Goal: Transaction & Acquisition: Purchase product/service

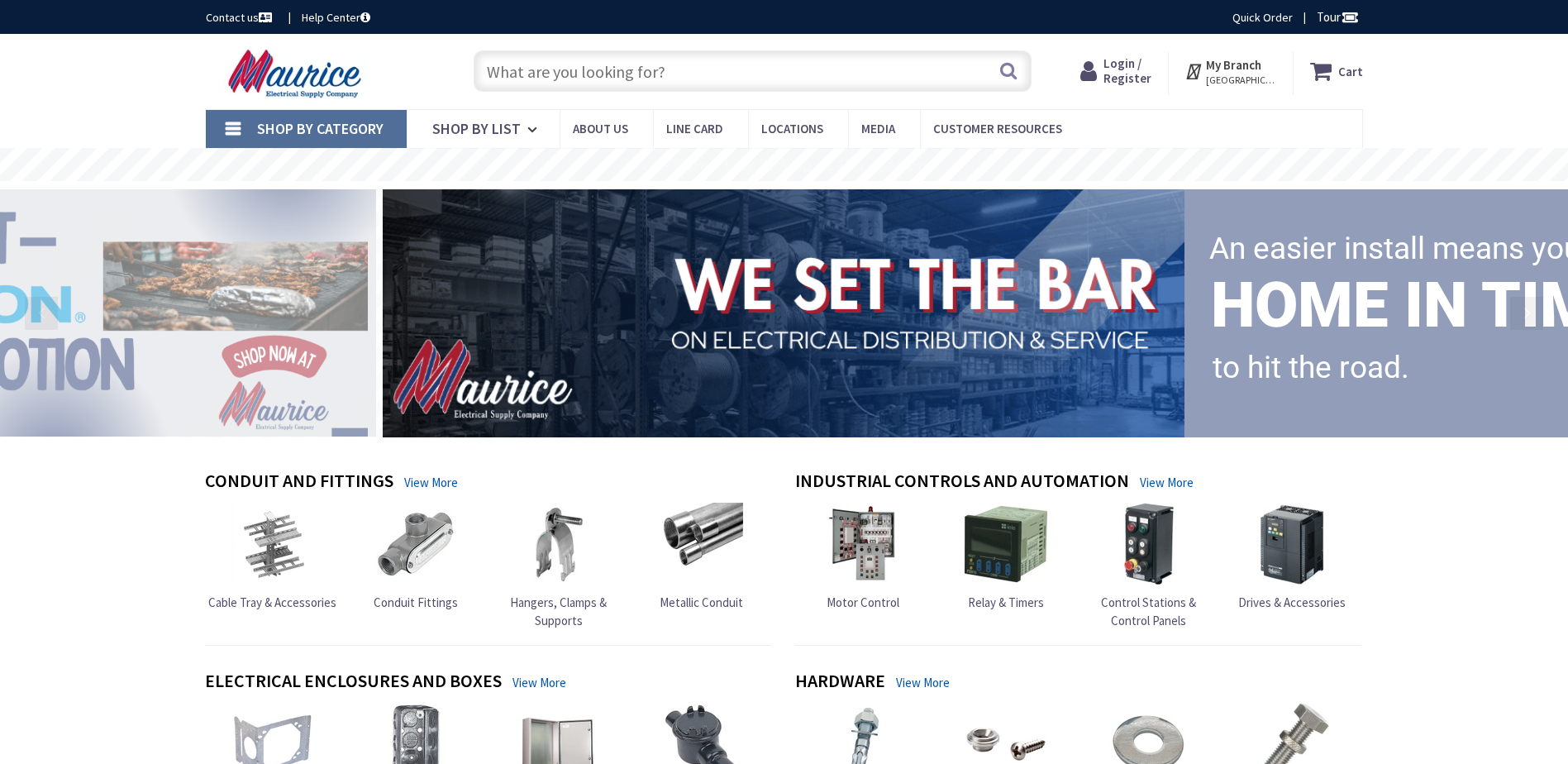
click at [624, 75] on input "text" at bounding box center [753, 71] width 558 height 42
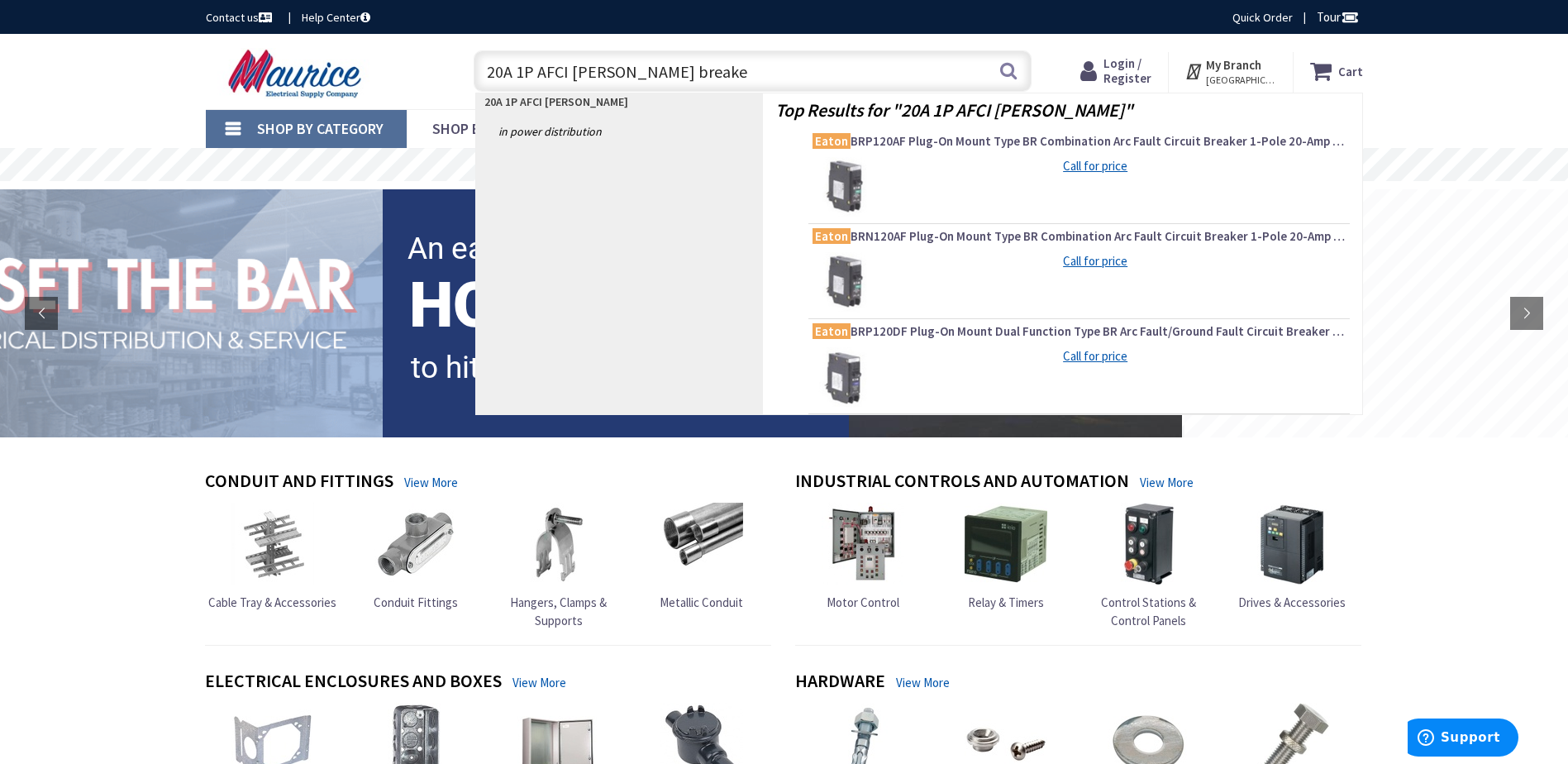
type input "20A 1P AFCI Eaton breaker"
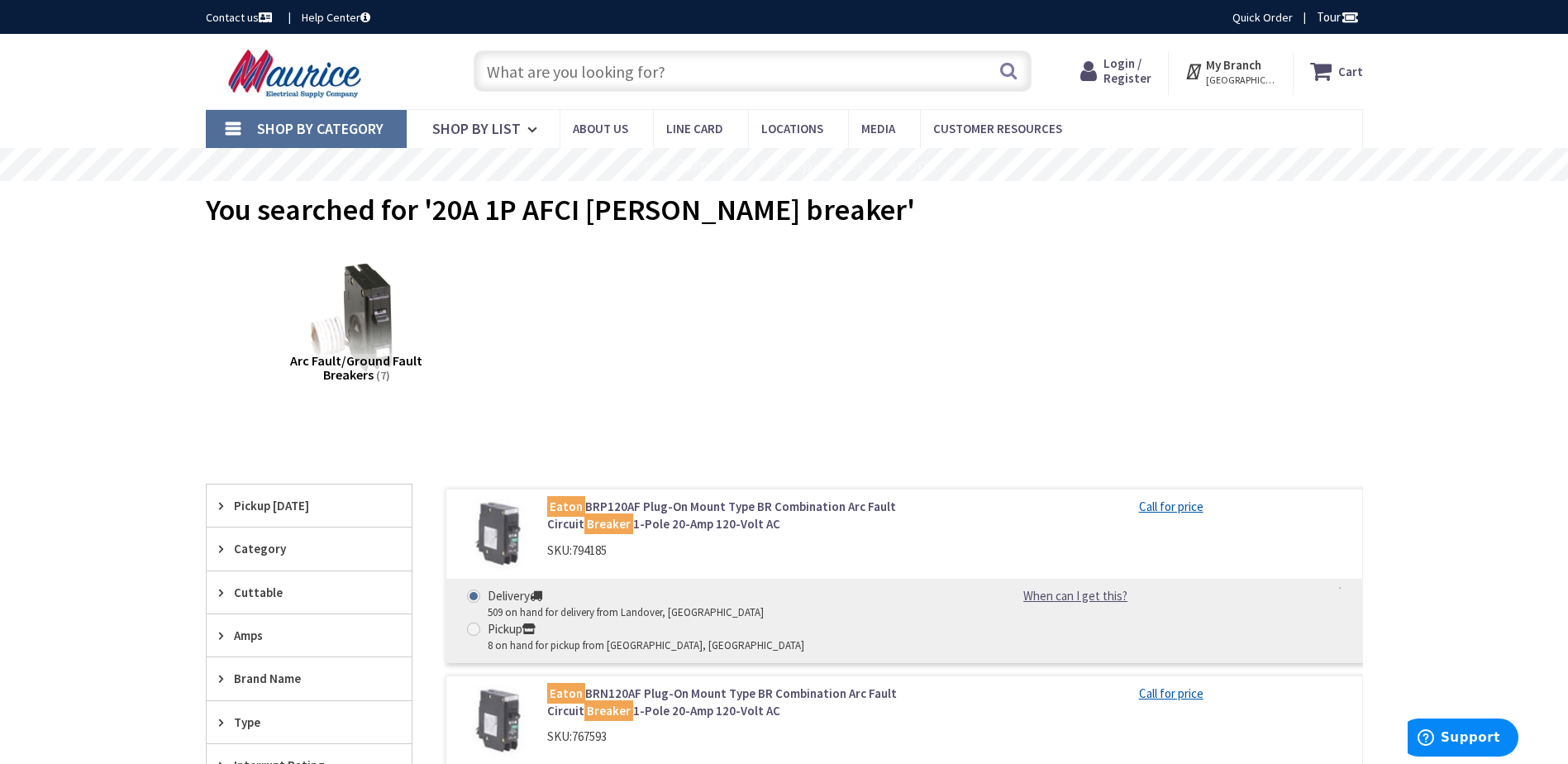
click at [1127, 79] on span "Login / Register" at bounding box center [1127, 71] width 48 height 31
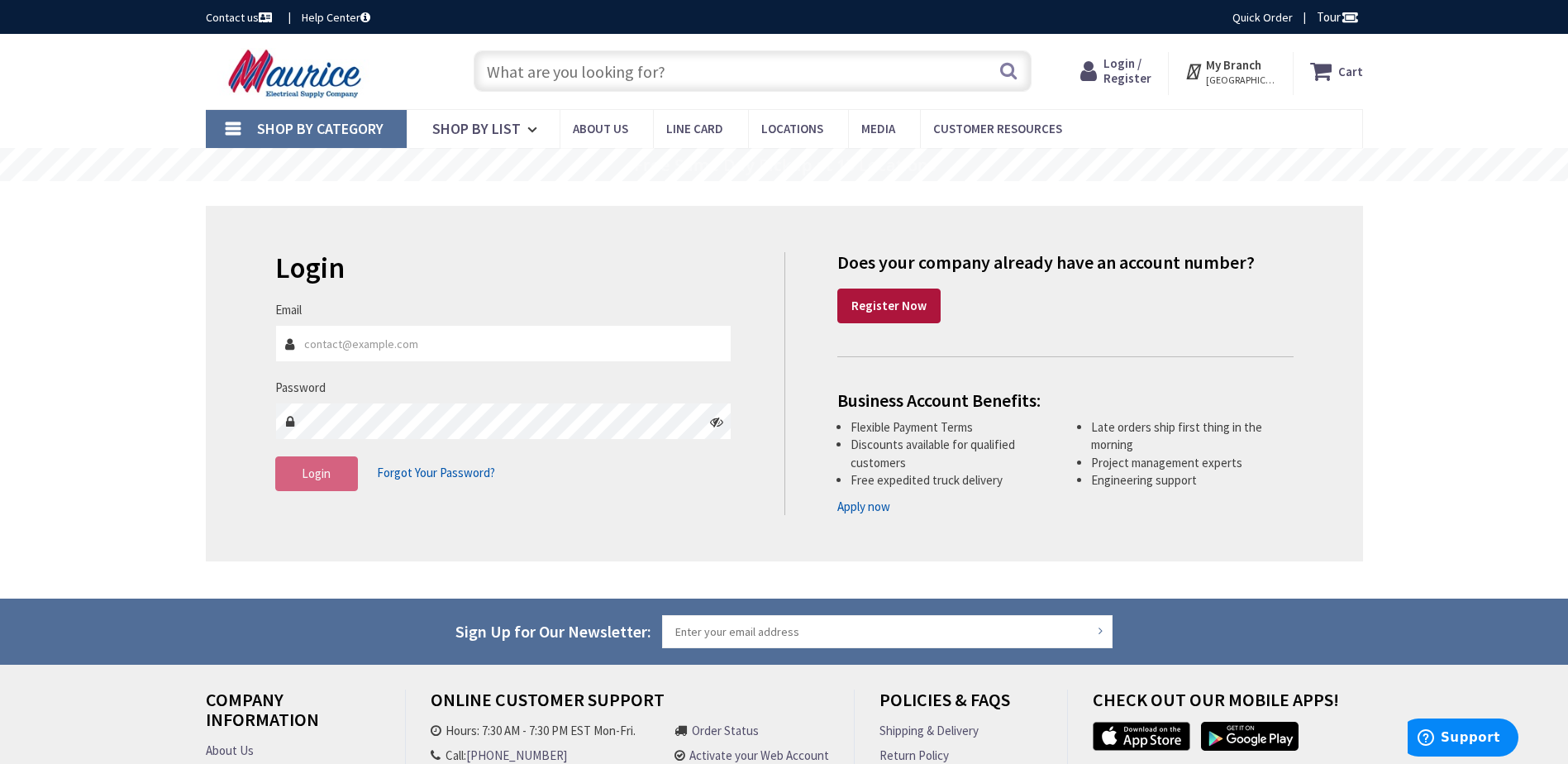
click at [882, 314] on link "Register Now" at bounding box center [888, 305] width 103 height 35
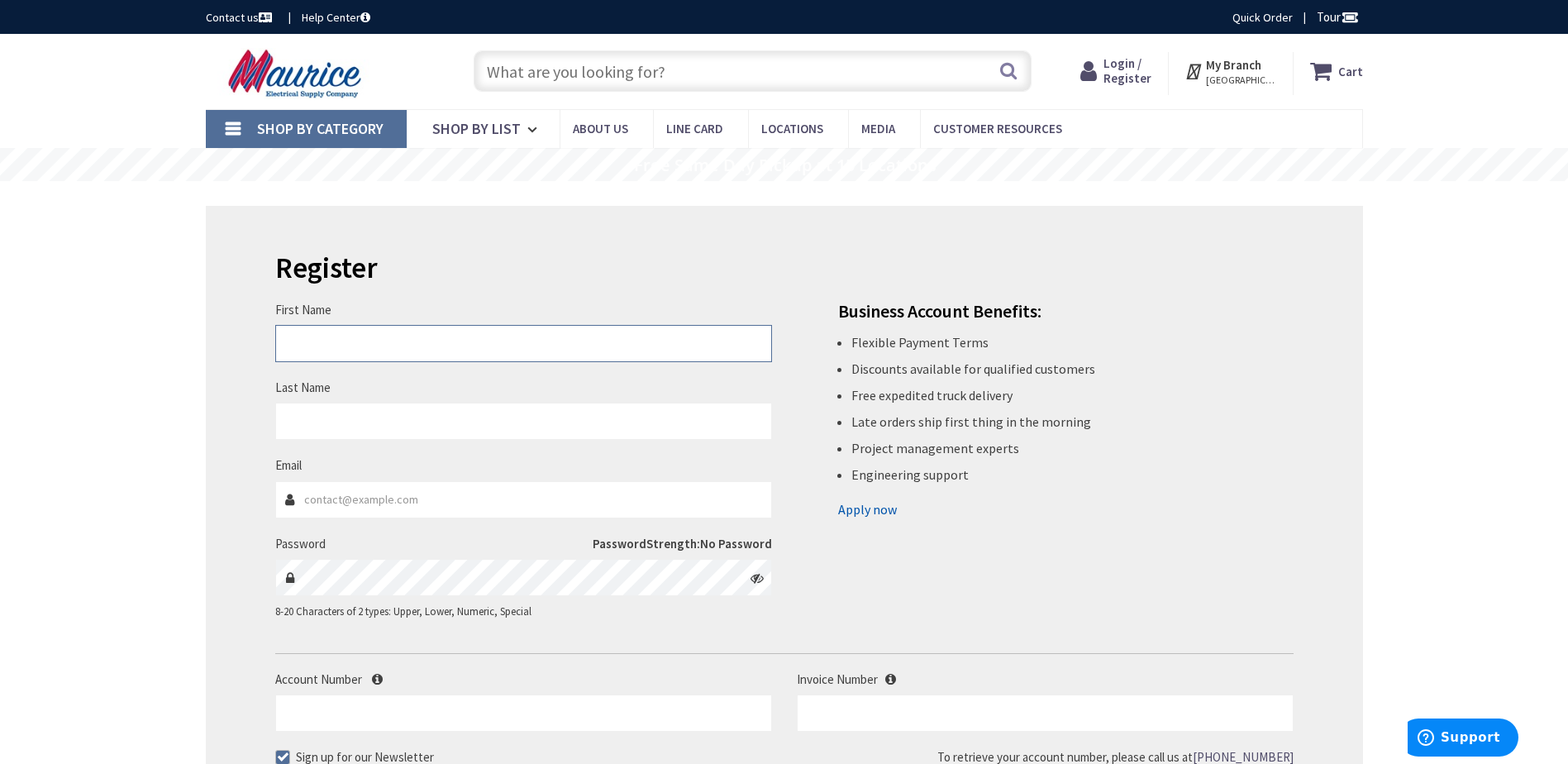
click at [555, 347] on input "First Name" at bounding box center [524, 344] width 497 height 37
type input "Steven"
type input "Kremer"
type input "[EMAIL_ADDRESS][DOMAIN_NAME]"
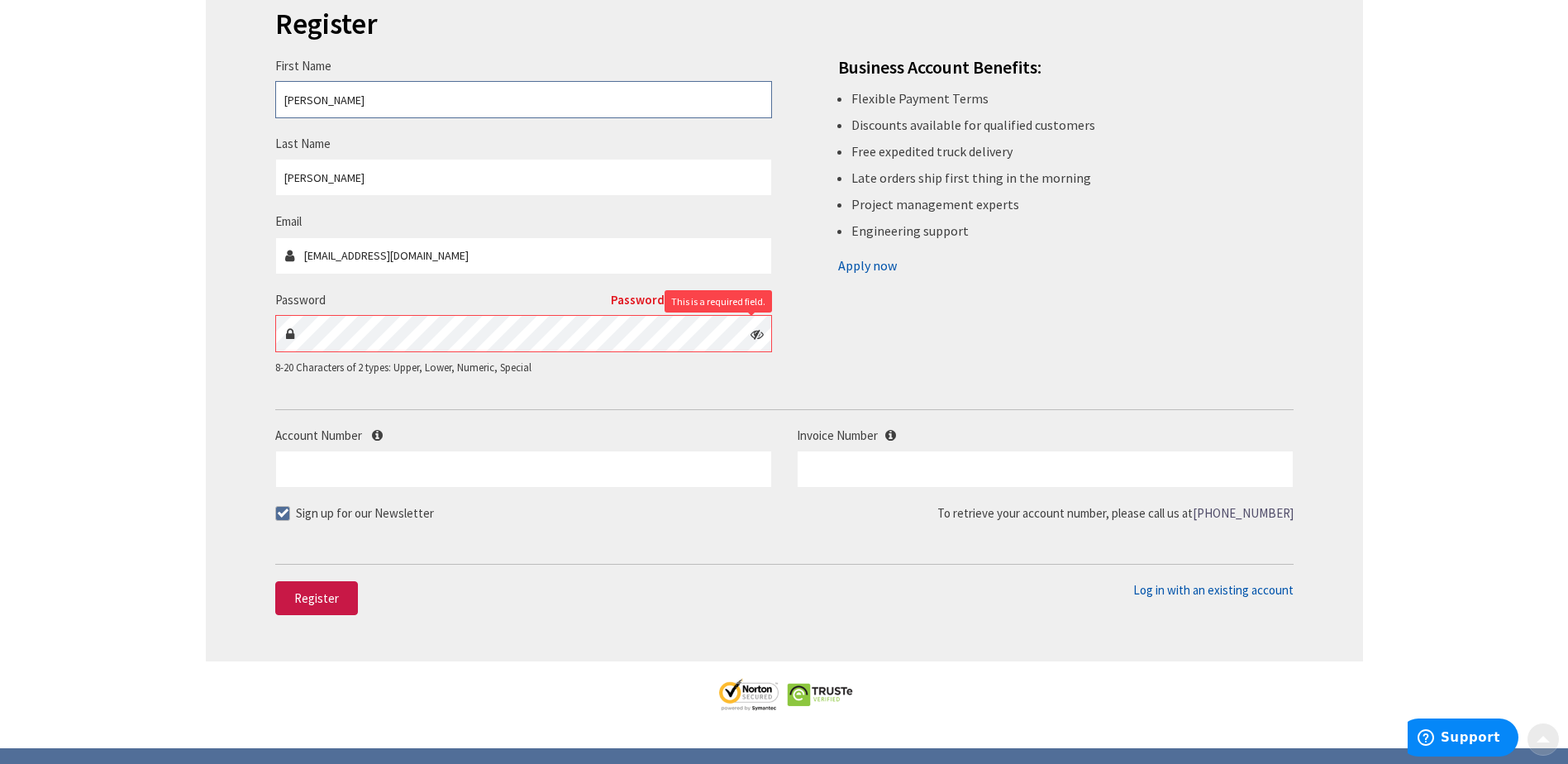
scroll to position [248, 0]
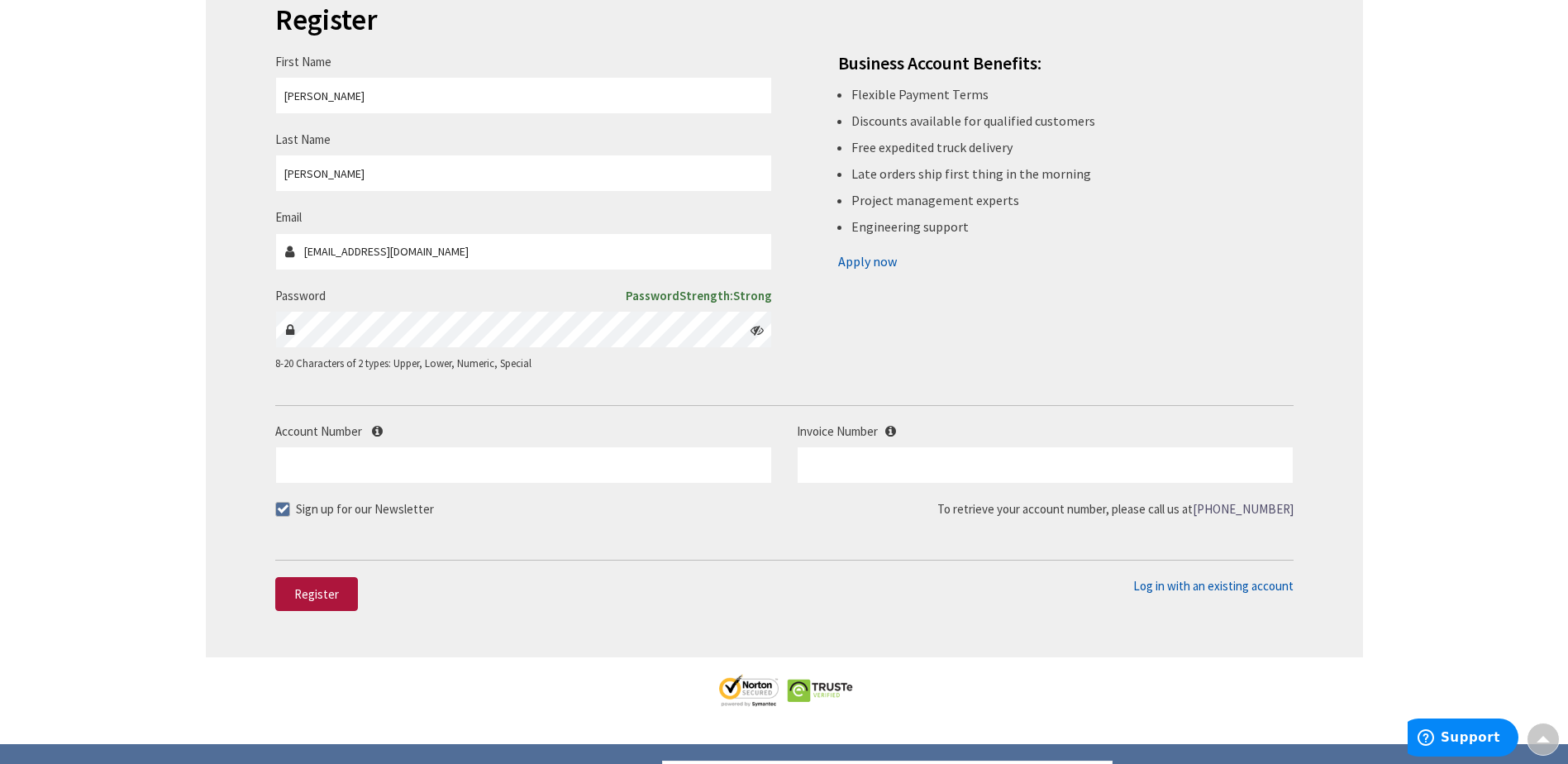
click at [298, 593] on span "Register" at bounding box center [316, 594] width 44 height 15
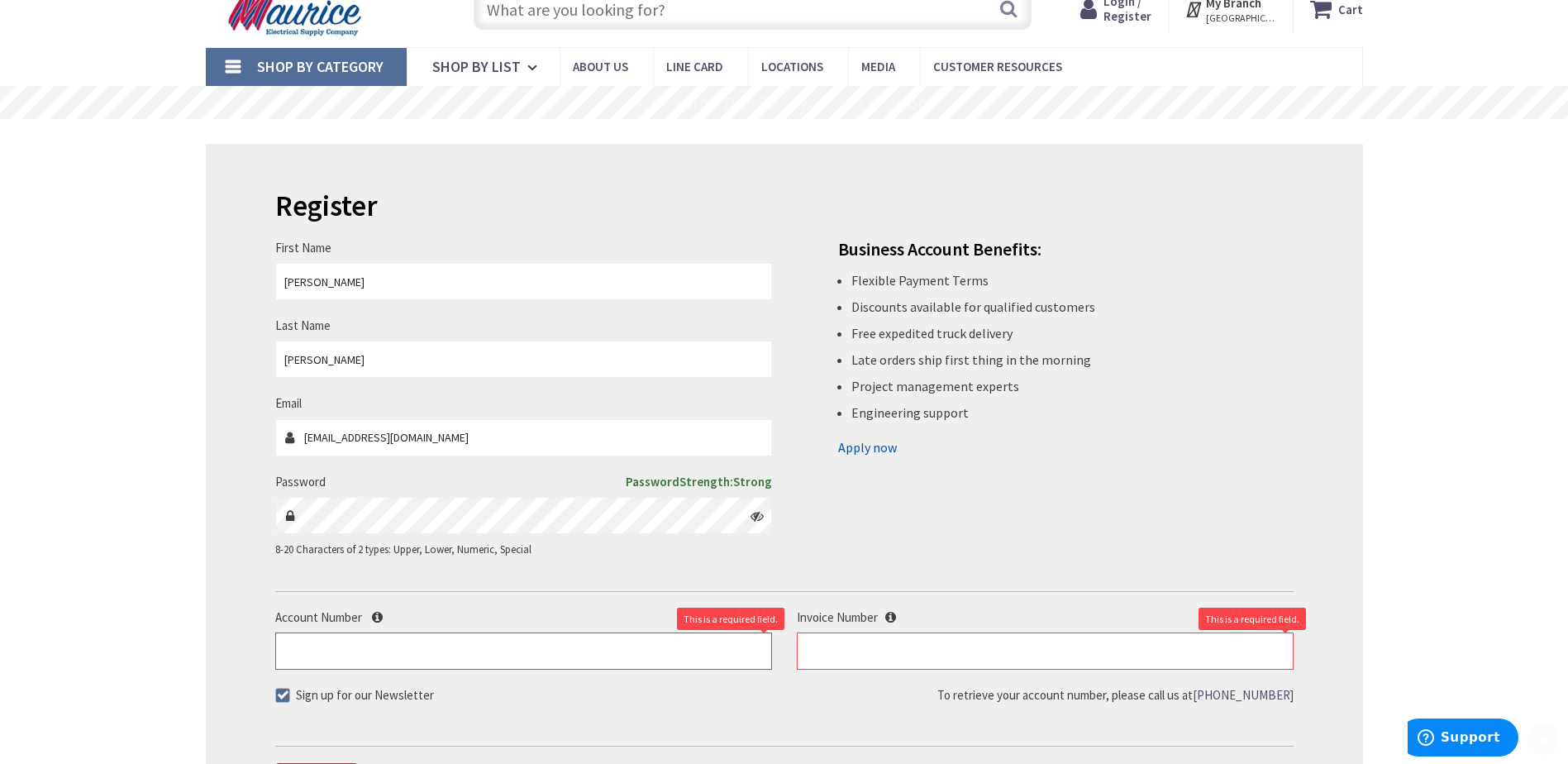
scroll to position [165, 0]
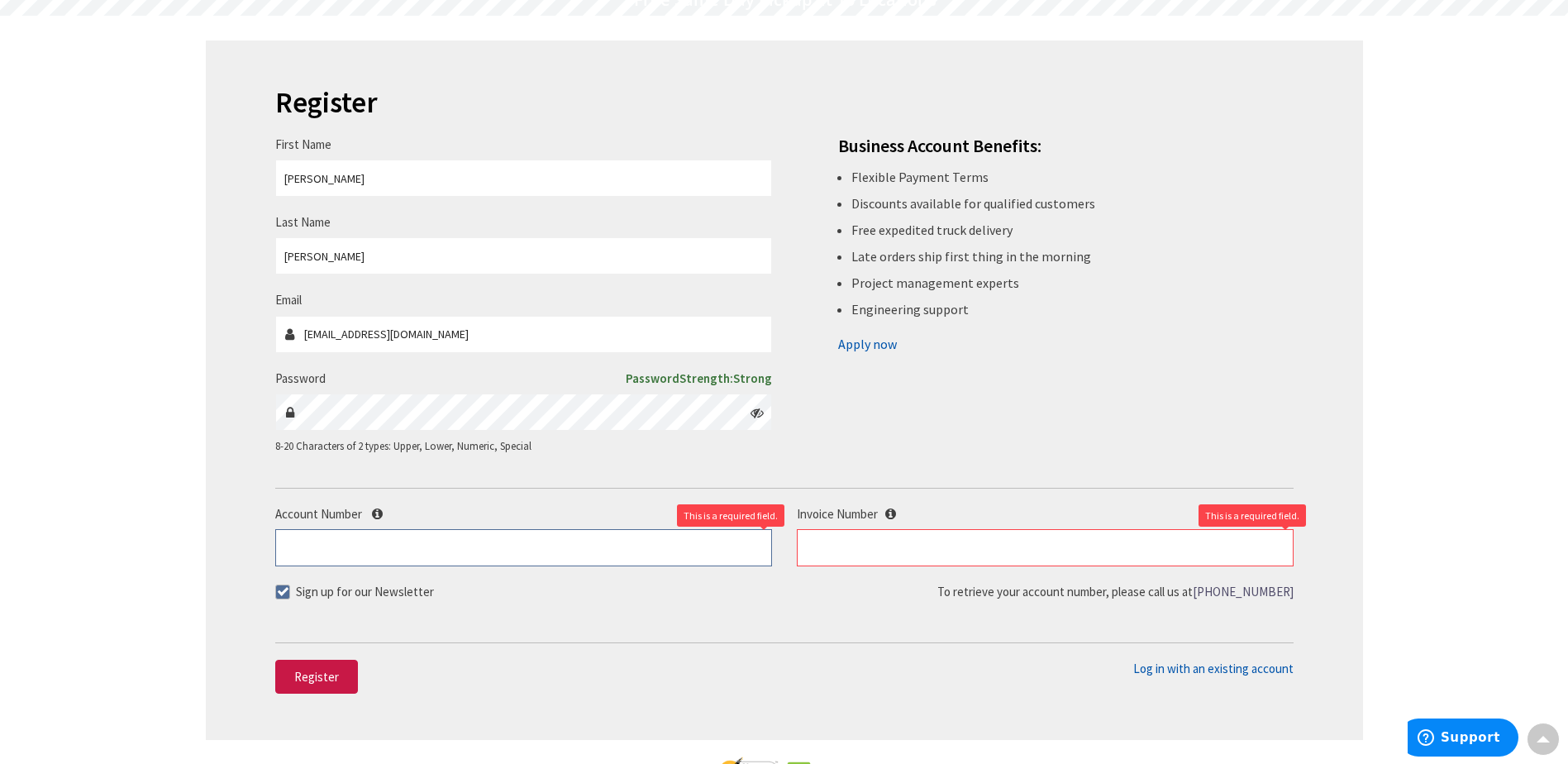
click at [402, 552] on input "Account Number" at bounding box center [524, 548] width 497 height 37
type input "452798"
click at [825, 549] on input "text" at bounding box center [1046, 548] width 497 height 37
type input "S126814081.001"
click at [282, 594] on span at bounding box center [282, 591] width 14 height 14
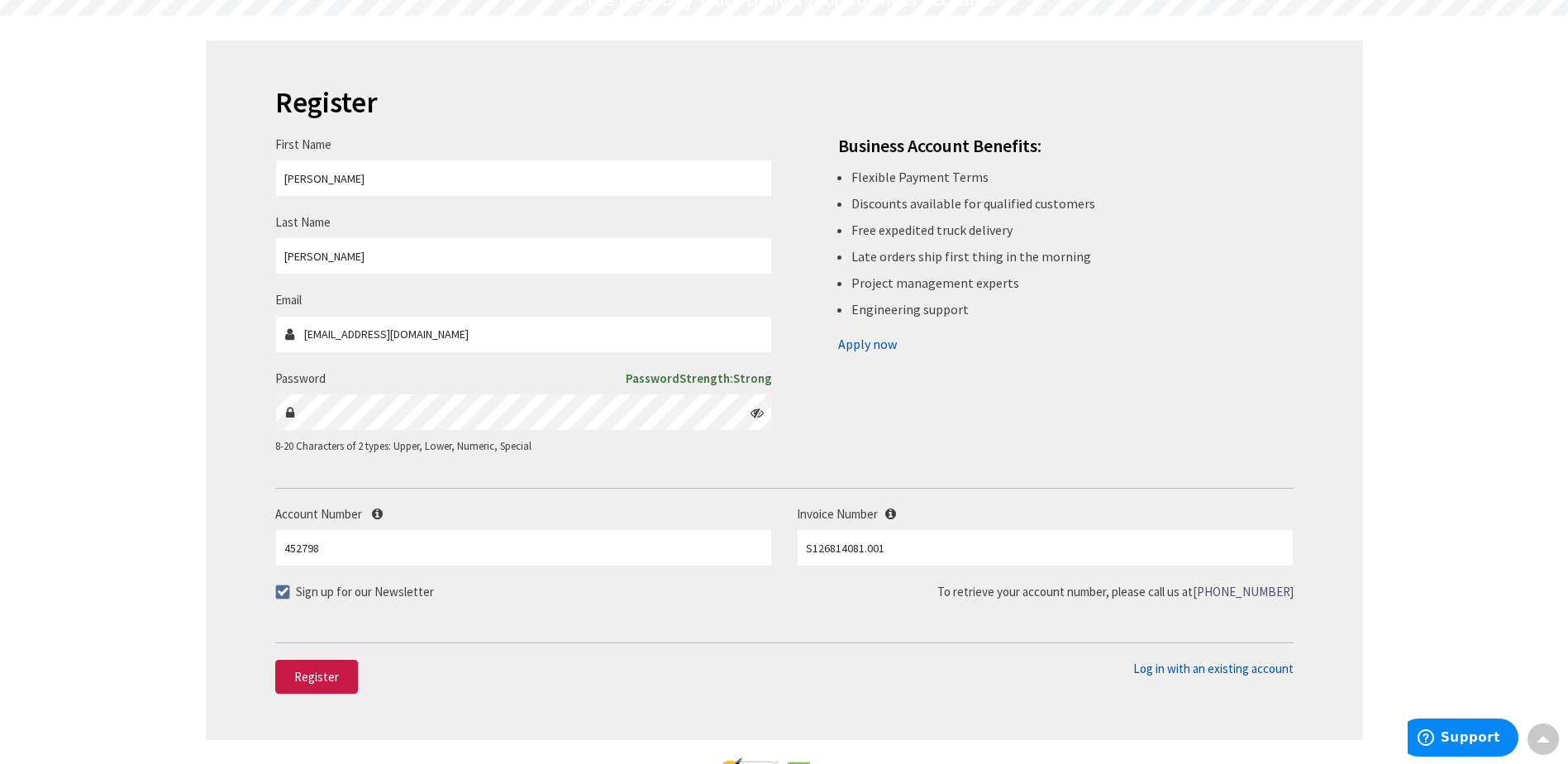
click at [282, 594] on input "Sign up for our Newsletter" at bounding box center [284, 591] width 11 height 11
checkbox input "false"
click at [290, 671] on button "Register" at bounding box center [316, 676] width 83 height 35
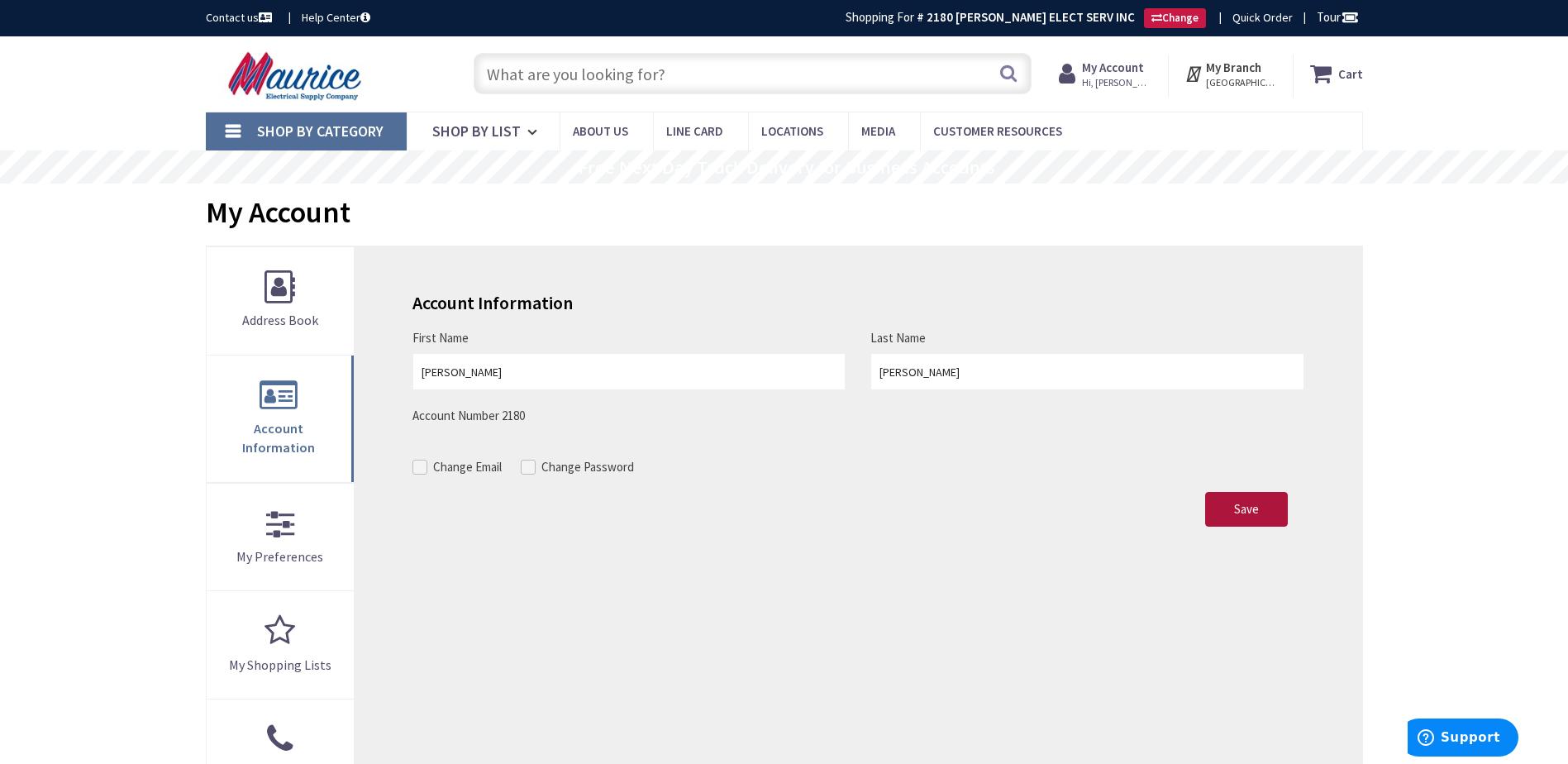
click at [1257, 515] on span "Save" at bounding box center [1246, 509] width 25 height 15
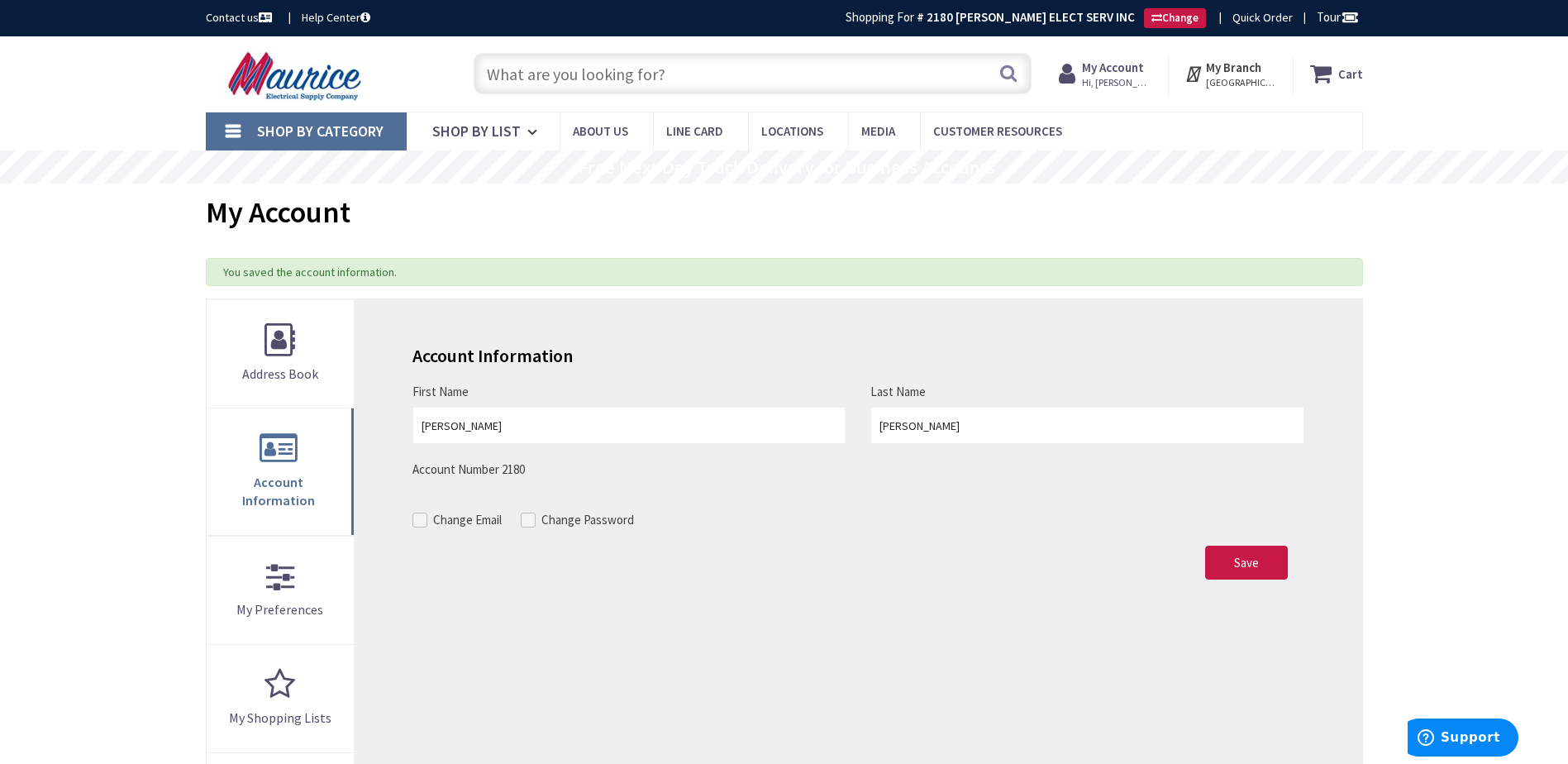
click at [655, 75] on input "text" at bounding box center [753, 73] width 558 height 42
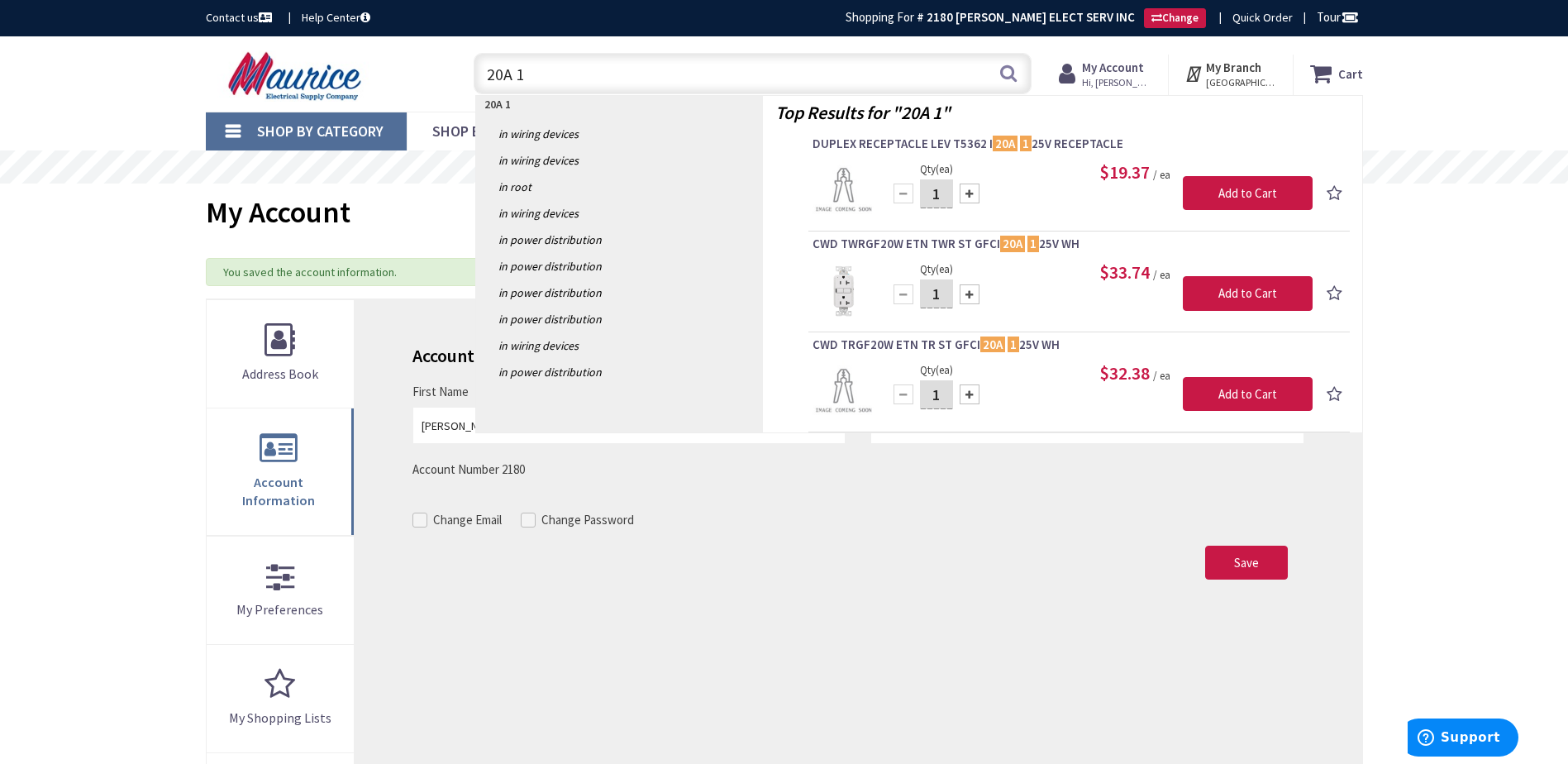
click at [449, 53] on div "Toggle Nav" at bounding box center [323, 73] width 260 height 55
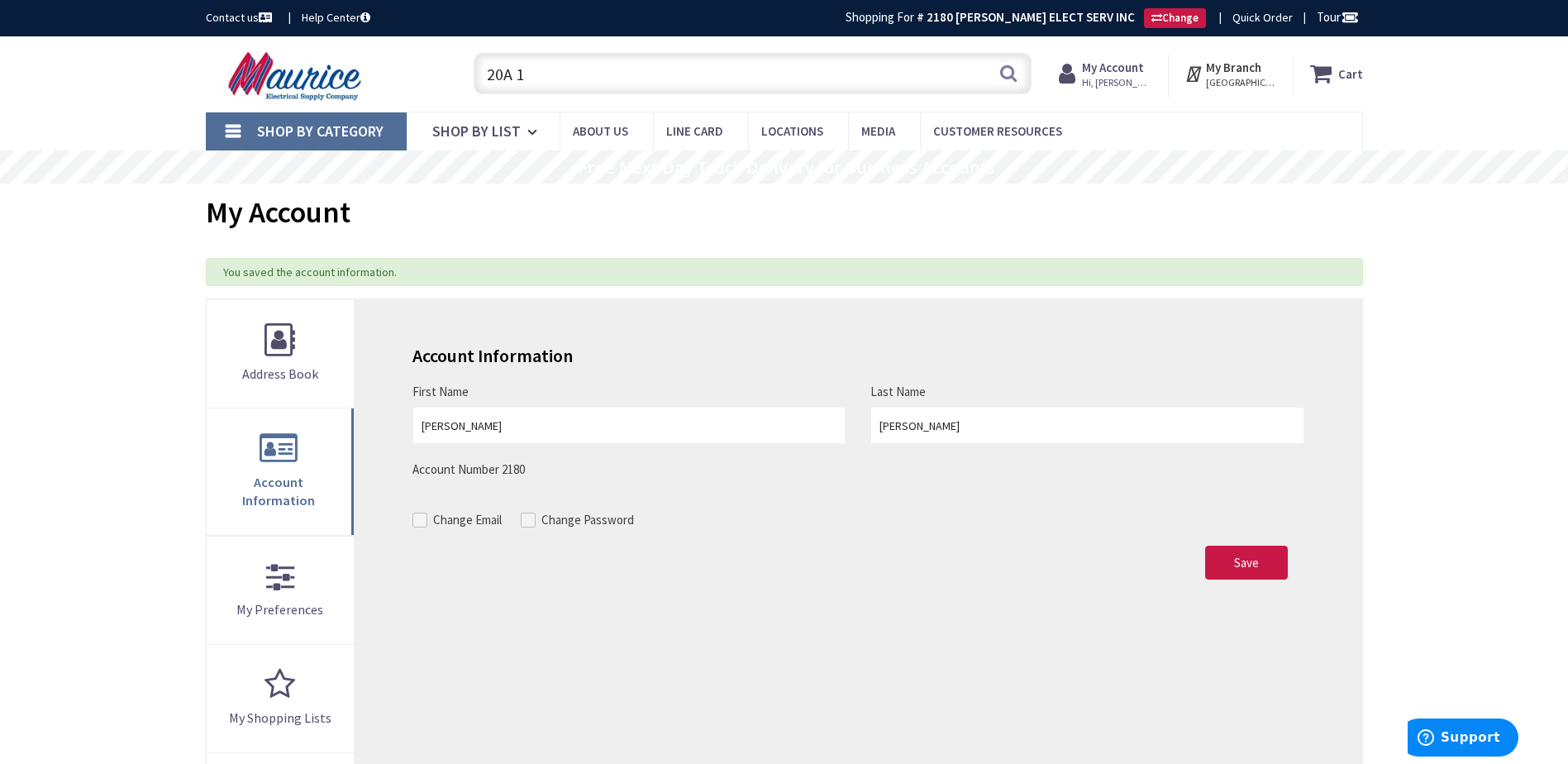
click at [480, 208] on div "My Account" at bounding box center [784, 214] width 1157 height 62
click at [542, 72] on input "20A 1" at bounding box center [753, 73] width 558 height 42
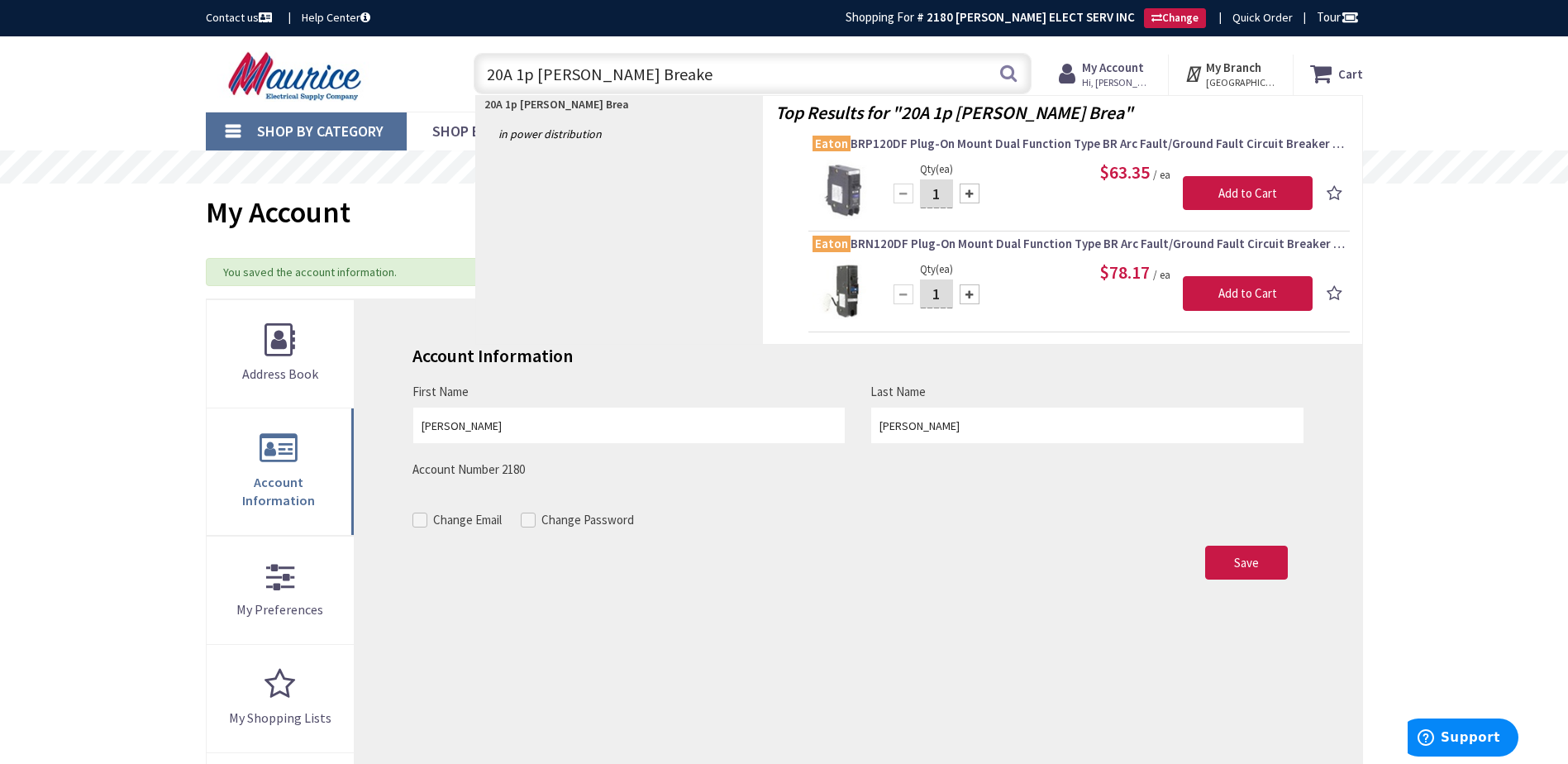
type input "20A 1p AF Eaton Breaker"
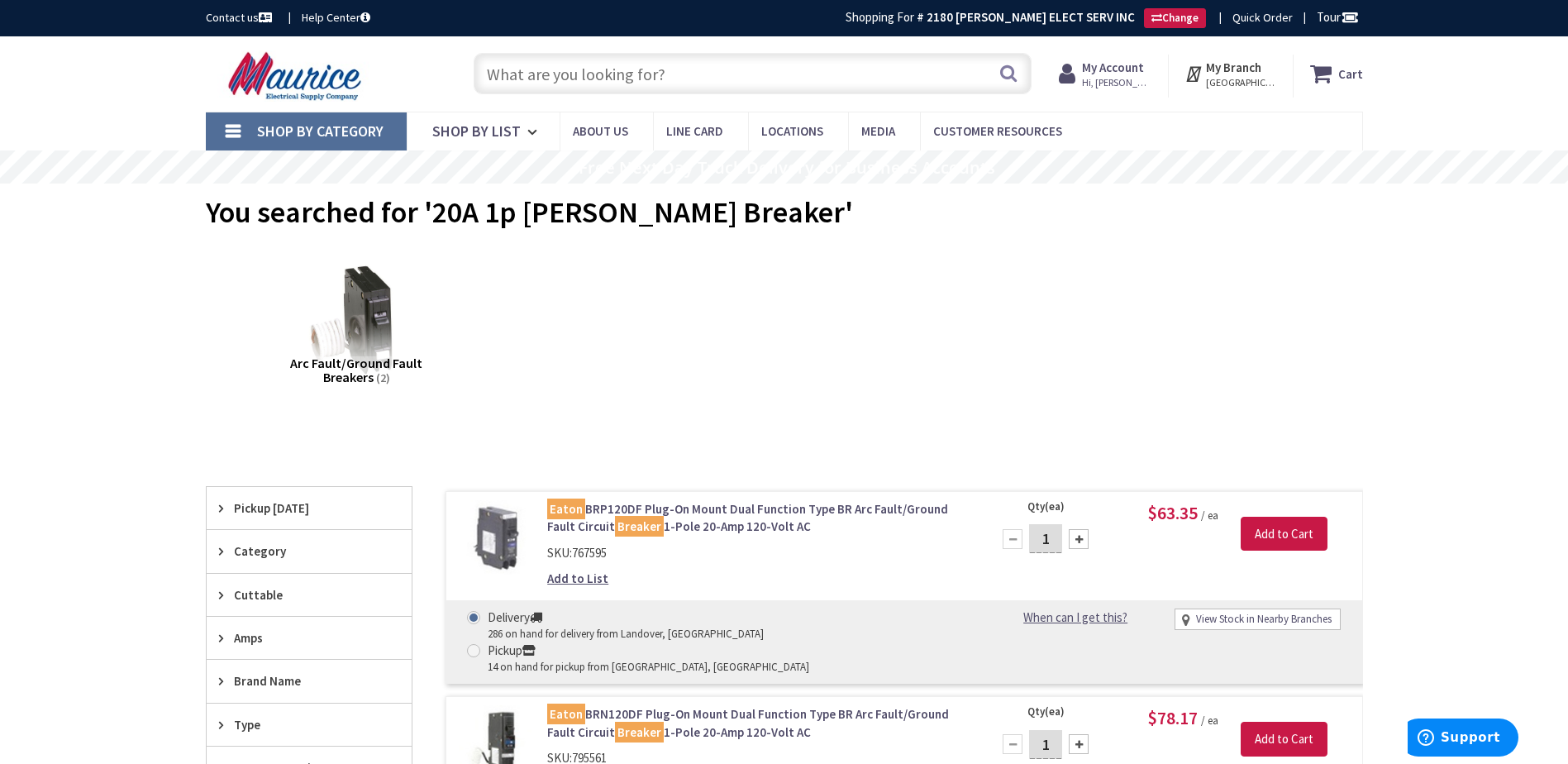
click at [681, 76] on input "text" at bounding box center [753, 73] width 558 height 42
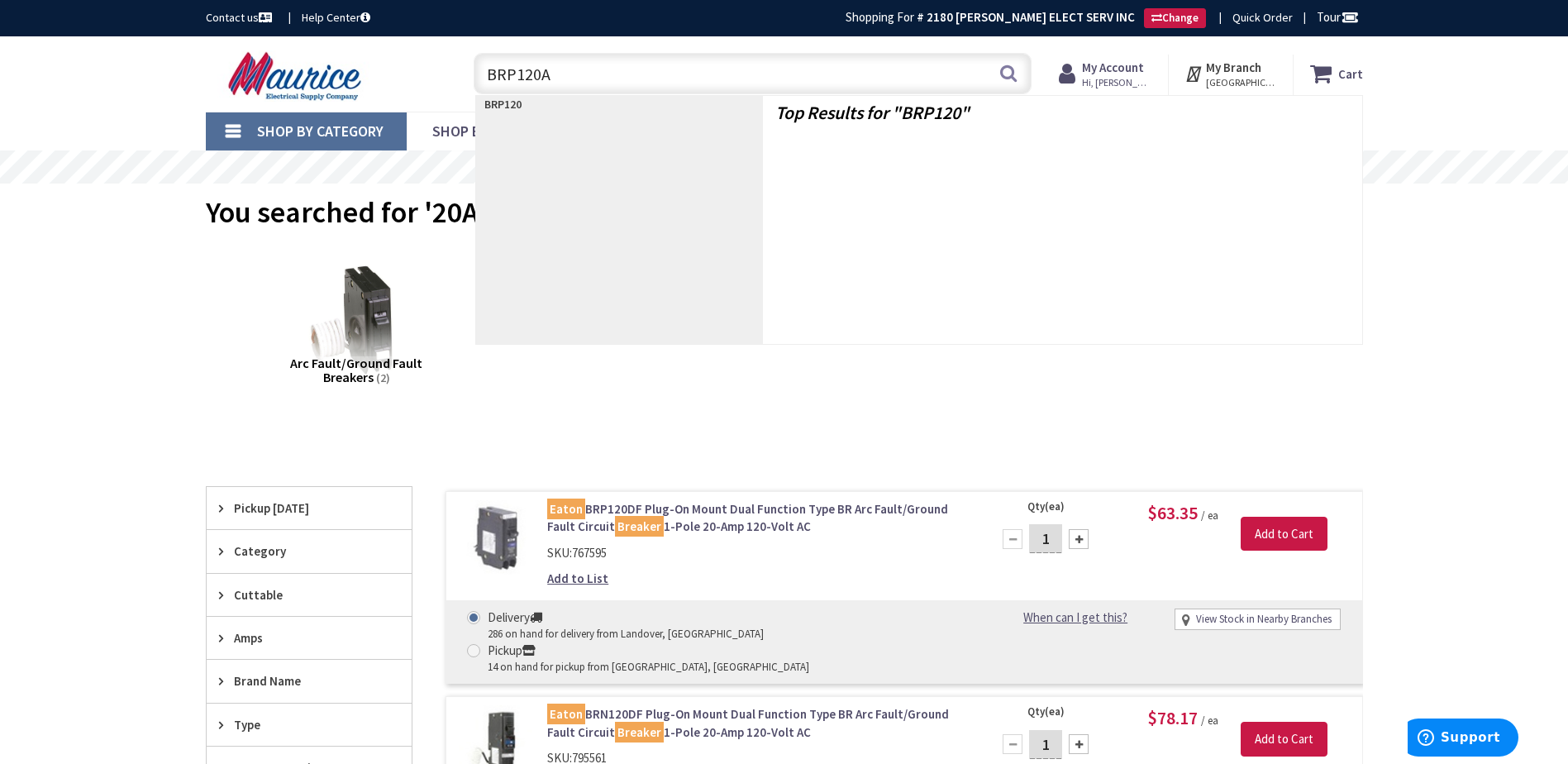
type input "BRP120AF"
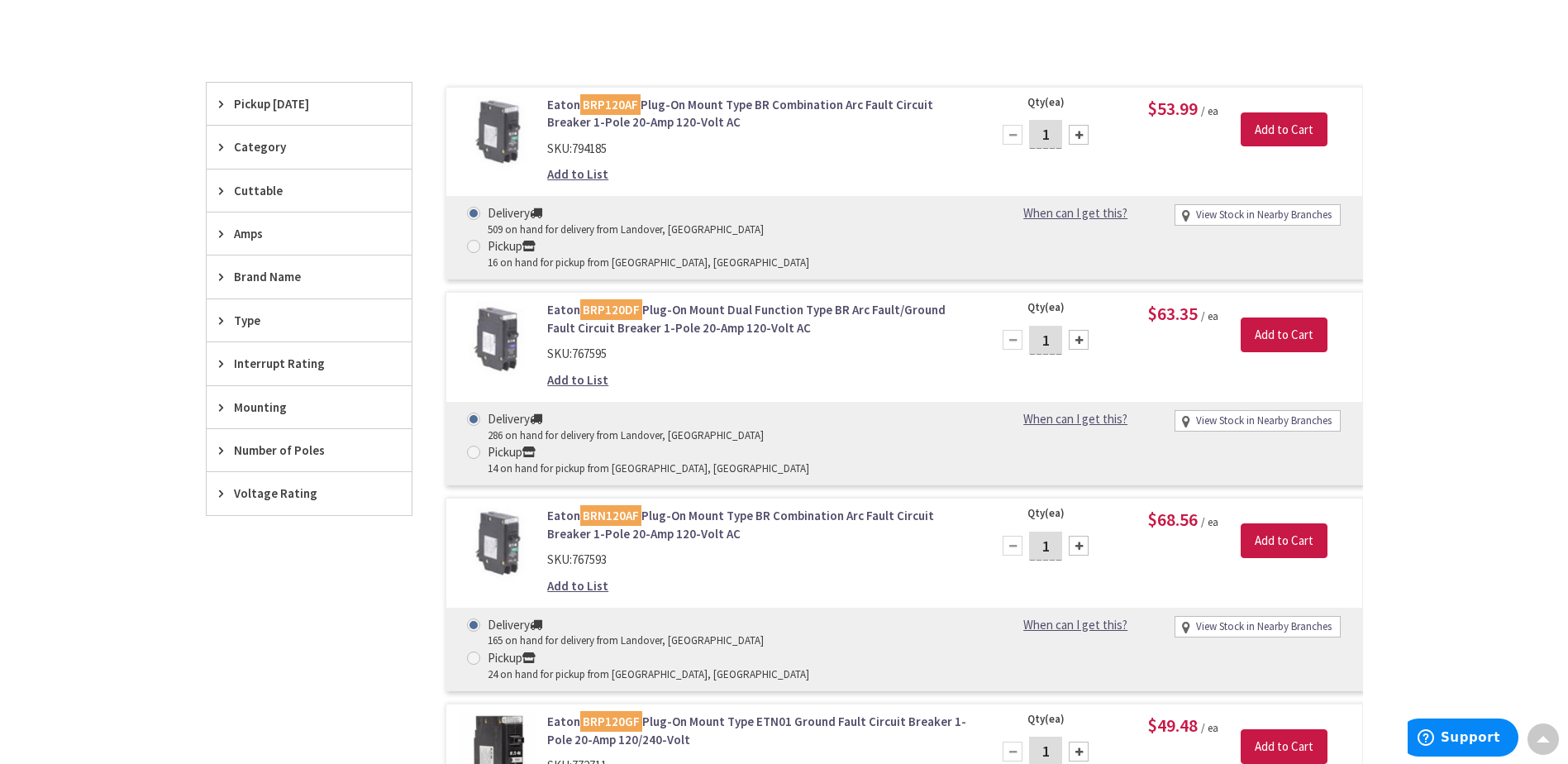
scroll to position [413, 0]
